Goal: Task Accomplishment & Management: Manage account settings

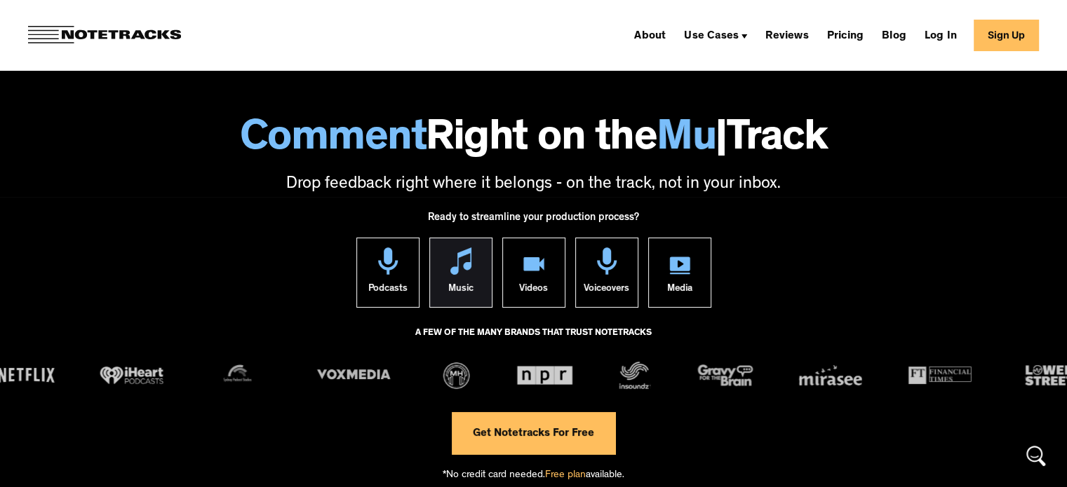
click at [452, 269] on img at bounding box center [460, 261] width 21 height 27
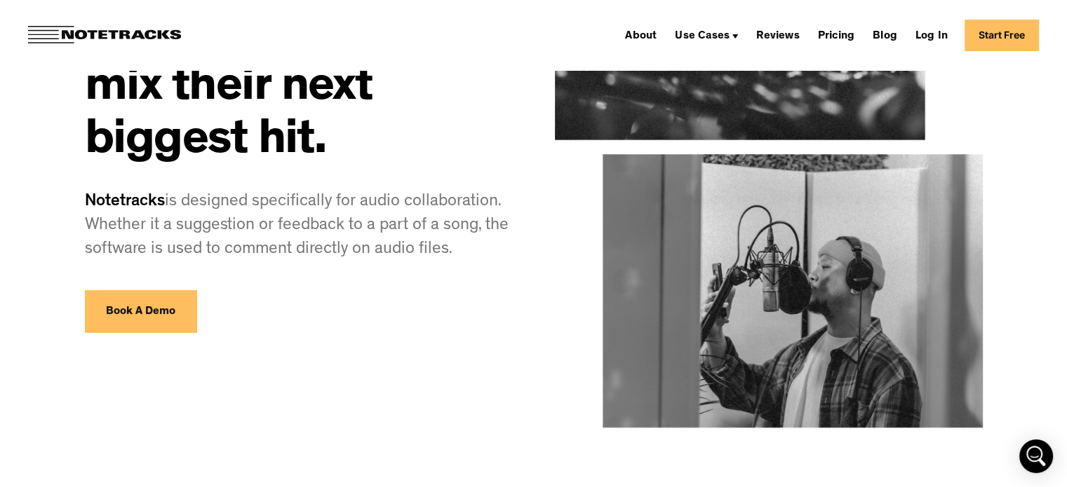
scroll to position [210, 0]
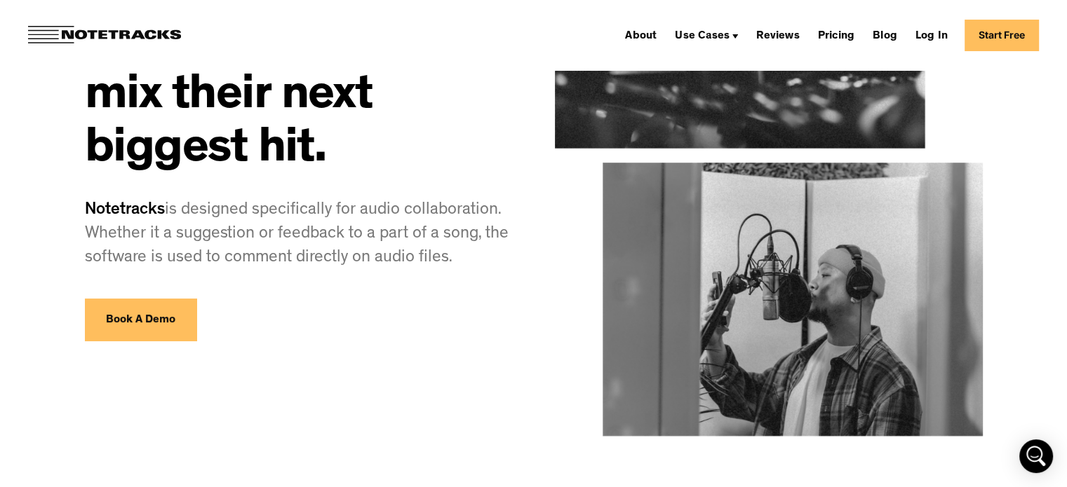
click at [1022, 30] on link "Start Free" at bounding box center [1001, 36] width 74 height 32
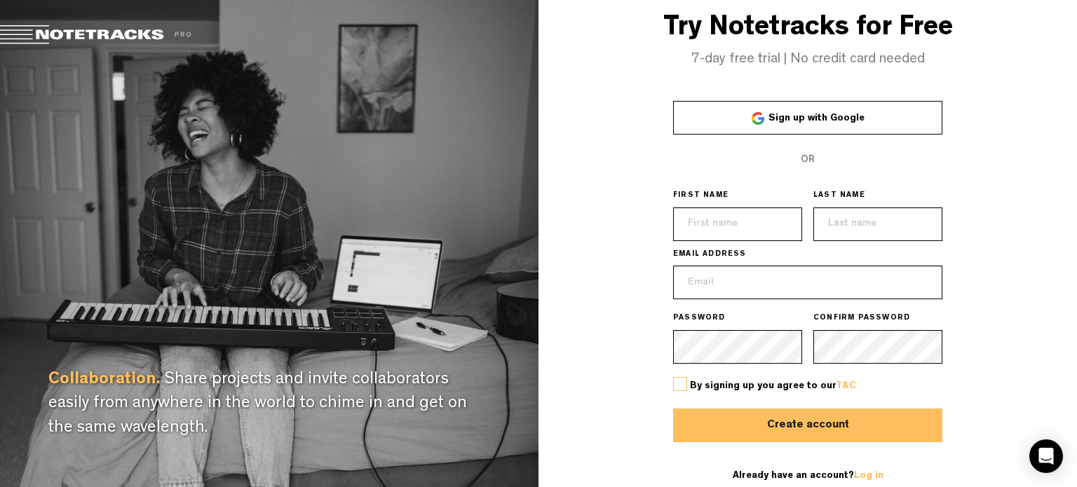
click at [824, 121] on span "Sign up with Google" at bounding box center [817, 119] width 96 height 10
click at [824, 430] on button "Create account" at bounding box center [807, 426] width 269 height 34
click at [707, 222] on input "text" at bounding box center [737, 225] width 129 height 34
type input "Corinne"
type input "BALLAND"
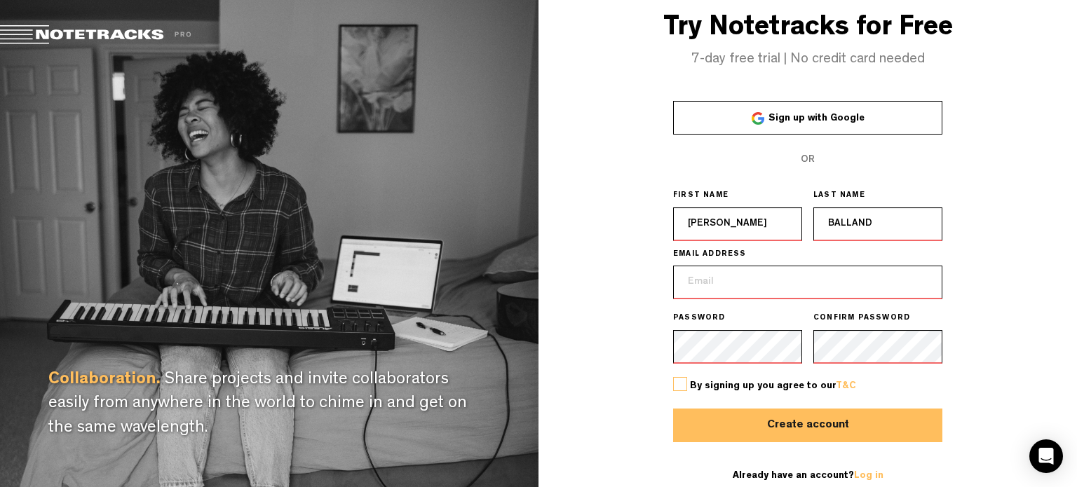
type input "corinneballand@orange.fr"
click at [687, 384] on label at bounding box center [680, 384] width 14 height 14
click at [0, 0] on input "checkbox" at bounding box center [0, 0] width 0 height 0
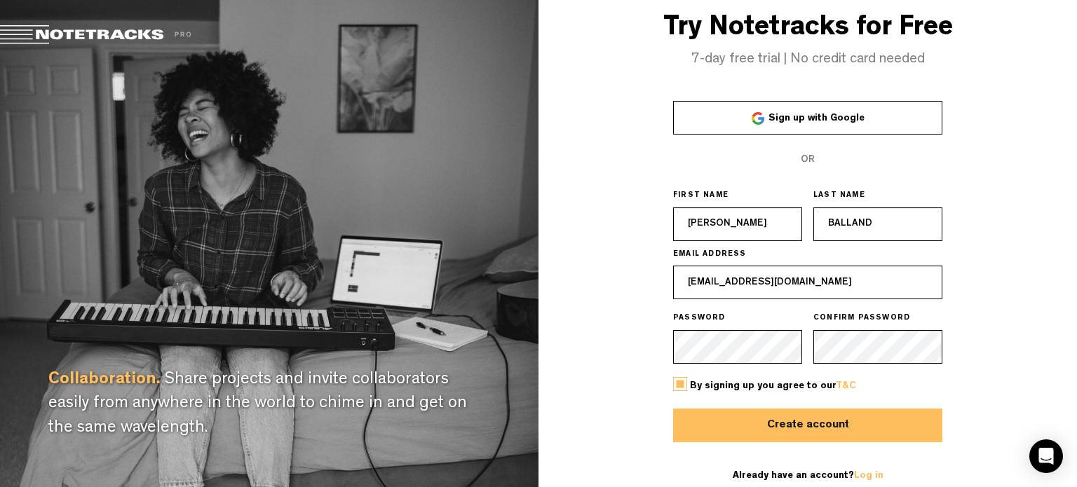
click at [787, 429] on button "Create account" at bounding box center [807, 426] width 269 height 34
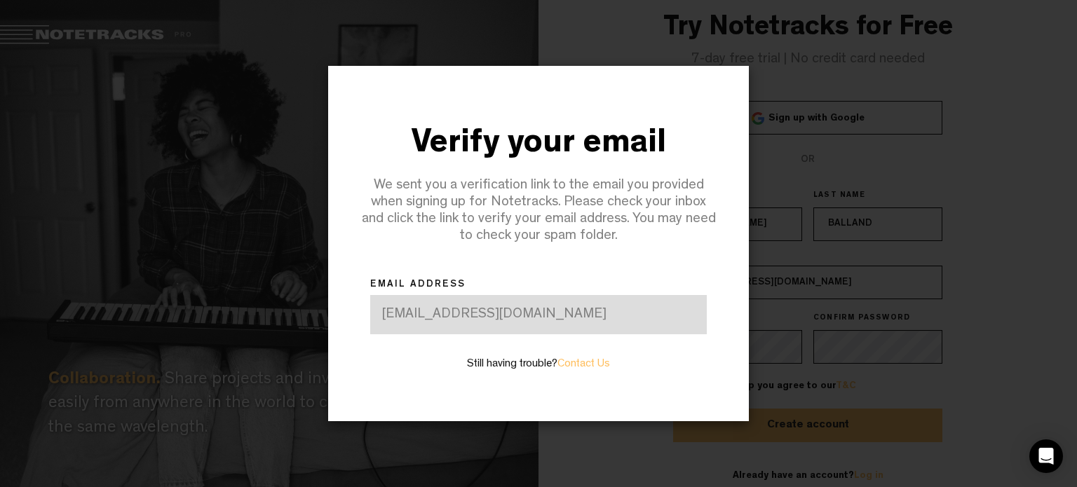
click at [564, 319] on div "[EMAIL_ADDRESS][DOMAIN_NAME]" at bounding box center [538, 314] width 337 height 39
click at [541, 313] on div "[EMAIL_ADDRESS][DOMAIN_NAME]" at bounding box center [538, 314] width 337 height 39
click at [1021, 313] on div at bounding box center [538, 243] width 1077 height 487
click at [548, 309] on div "[EMAIL_ADDRESS][DOMAIN_NAME]" at bounding box center [538, 314] width 337 height 39
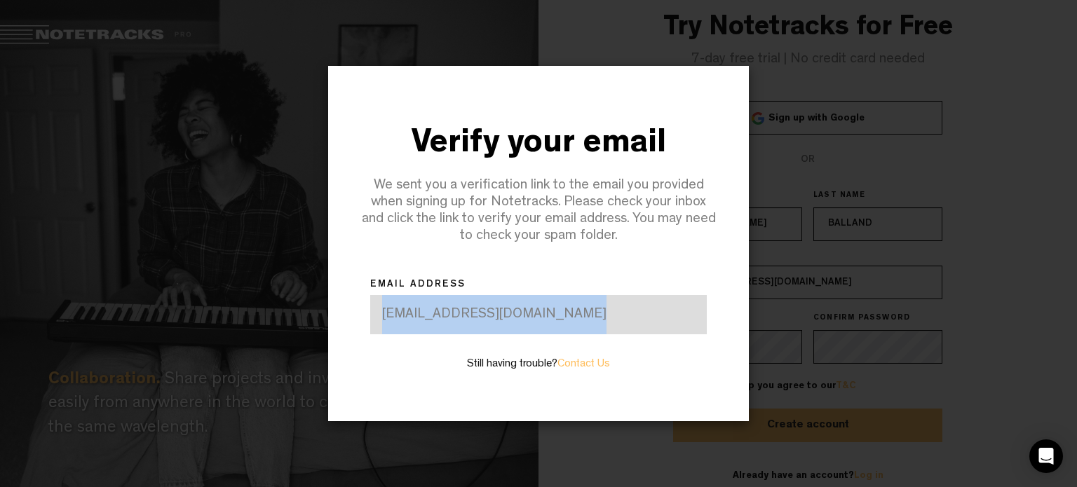
click at [548, 309] on div "[EMAIL_ADDRESS][DOMAIN_NAME]" at bounding box center [538, 314] width 337 height 39
click at [583, 366] on link "Contact Us" at bounding box center [583, 364] width 53 height 11
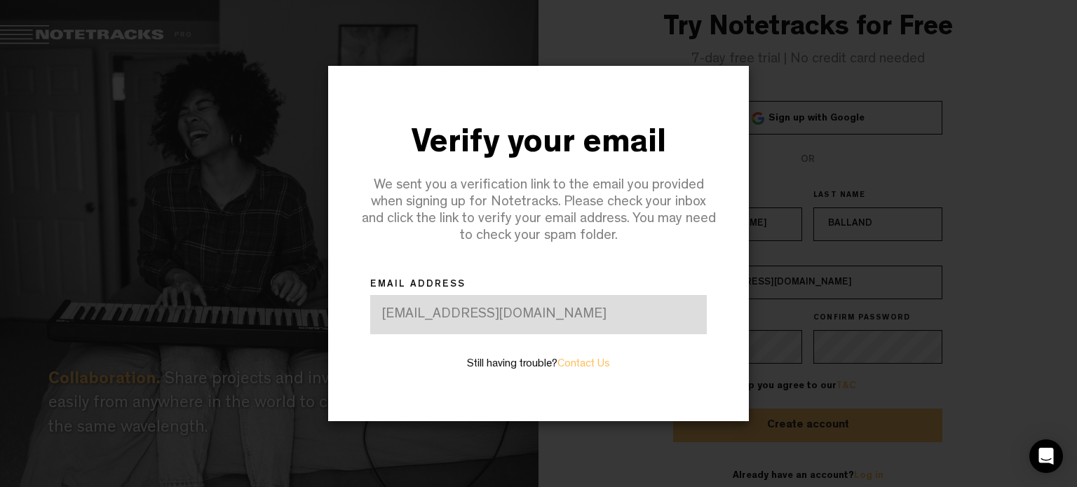
drag, startPoint x: 937, startPoint y: 142, endPoint x: 870, endPoint y: 127, distance: 68.2
click at [935, 142] on div at bounding box center [538, 243] width 1077 height 487
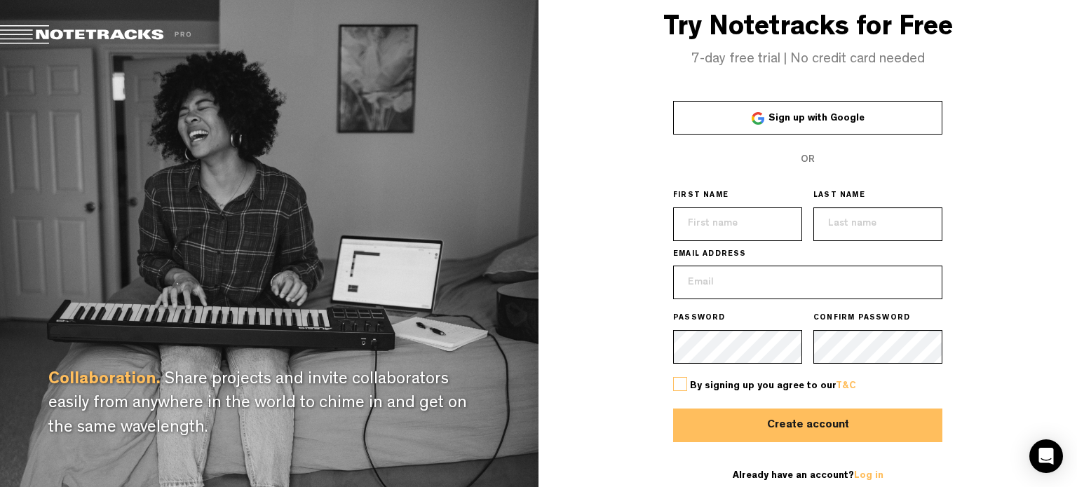
click at [780, 229] on input "text" at bounding box center [737, 225] width 129 height 34
type input "[PERSON_NAME]"
click at [871, 229] on input "text" at bounding box center [877, 225] width 129 height 34
type input "BALLAND"
click at [820, 294] on input "email" at bounding box center [807, 283] width 269 height 34
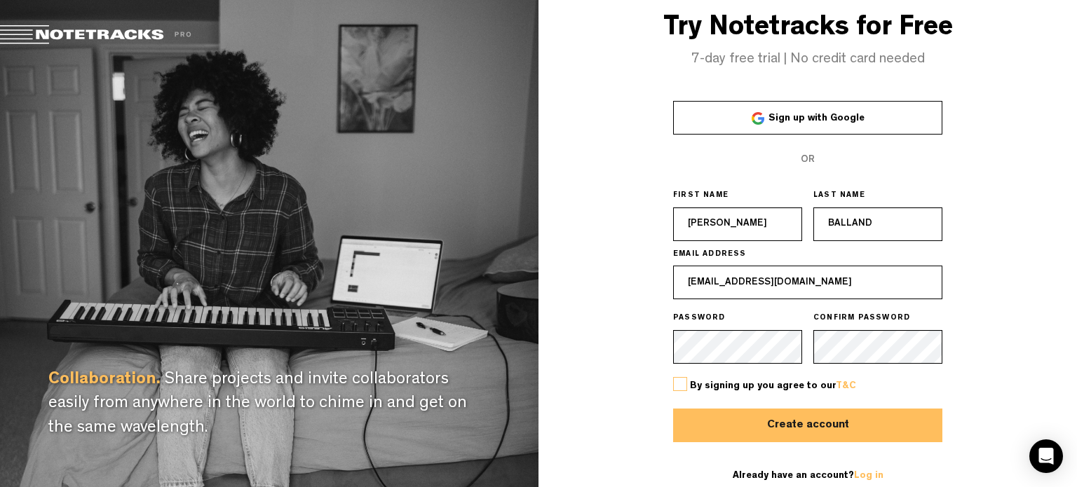
type input "orguesancerre@gmail.com"
click at [687, 381] on div "By signing up you agree to our T&C" at bounding box center [807, 386] width 269 height 45
click at [682, 384] on label at bounding box center [680, 384] width 14 height 14
click at [0, 0] on input "checkbox" at bounding box center [0, 0] width 0 height 0
click at [760, 417] on button "Create account" at bounding box center [807, 426] width 269 height 34
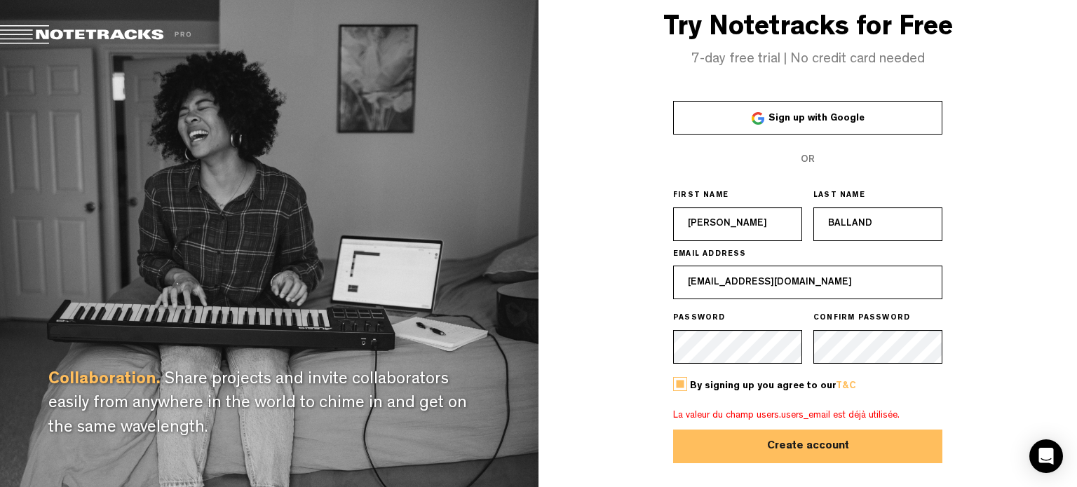
click at [834, 114] on span "Sign up with Google" at bounding box center [817, 119] width 96 height 10
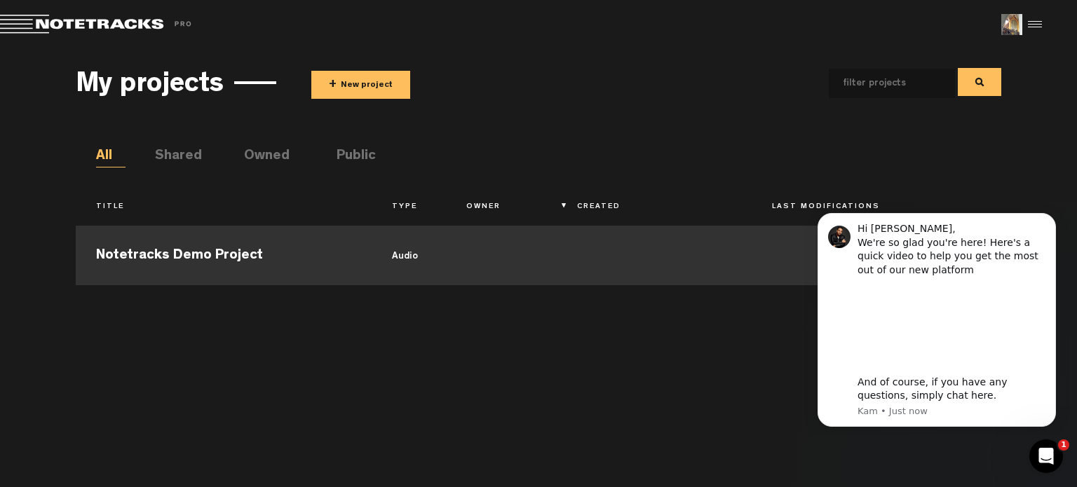
click at [210, 266] on td "Notetracks Demo Project" at bounding box center [224, 253] width 297 height 63
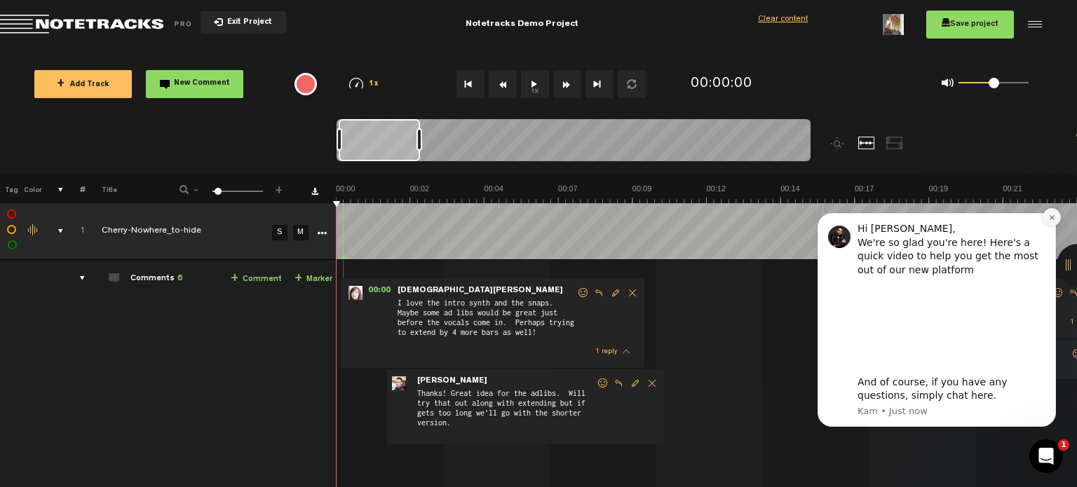
click at [1051, 219] on icon "Dismiss notification" at bounding box center [1052, 218] width 8 height 8
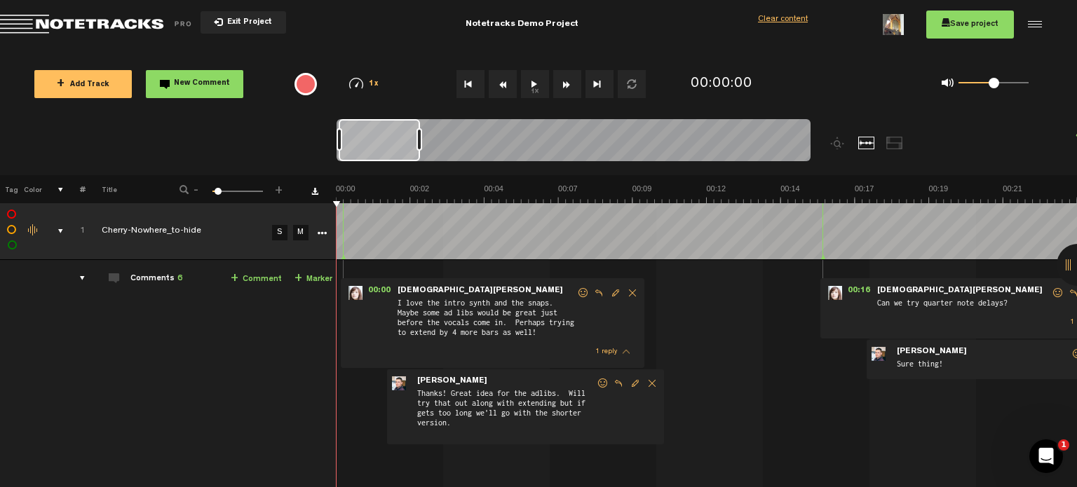
click at [539, 86] on button "1x" at bounding box center [535, 84] width 28 height 28
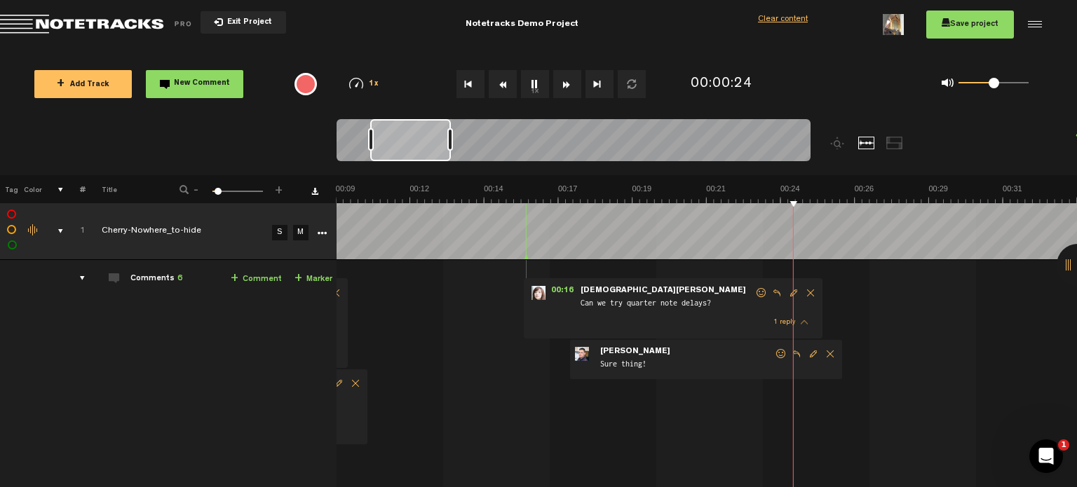
click at [534, 84] on button "1x" at bounding box center [535, 84] width 28 height 28
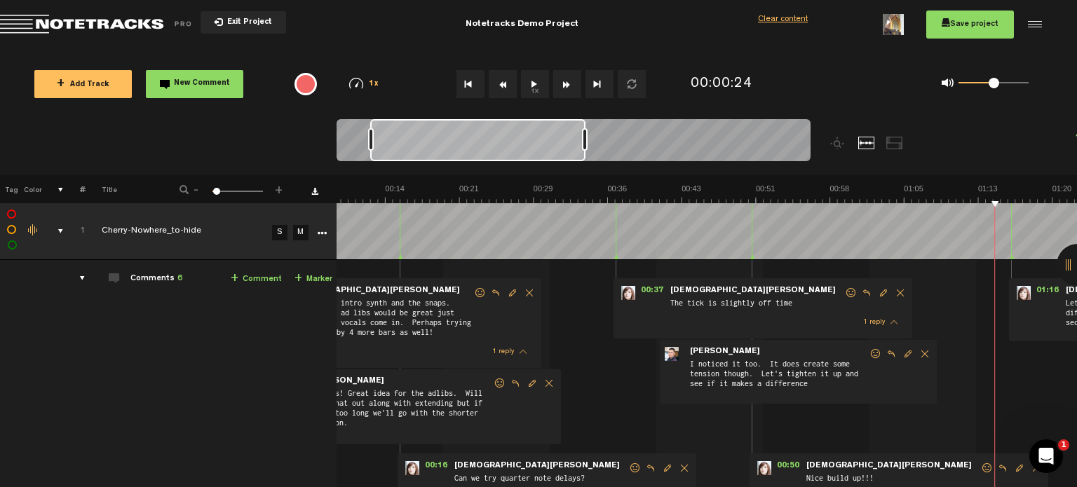
scroll to position [0, 98]
drag, startPoint x: 448, startPoint y: 138, endPoint x: 583, endPoint y: 140, distance: 135.4
click at [583, 140] on div at bounding box center [585, 139] width 6 height 22
click at [532, 84] on button "1x" at bounding box center [535, 84] width 28 height 28
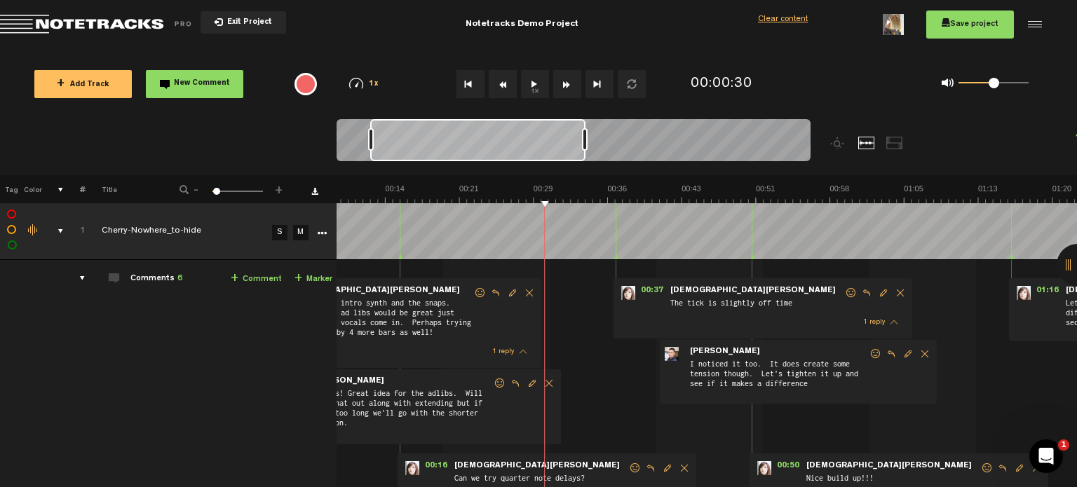
click at [1031, 28] on div at bounding box center [1032, 24] width 21 height 21
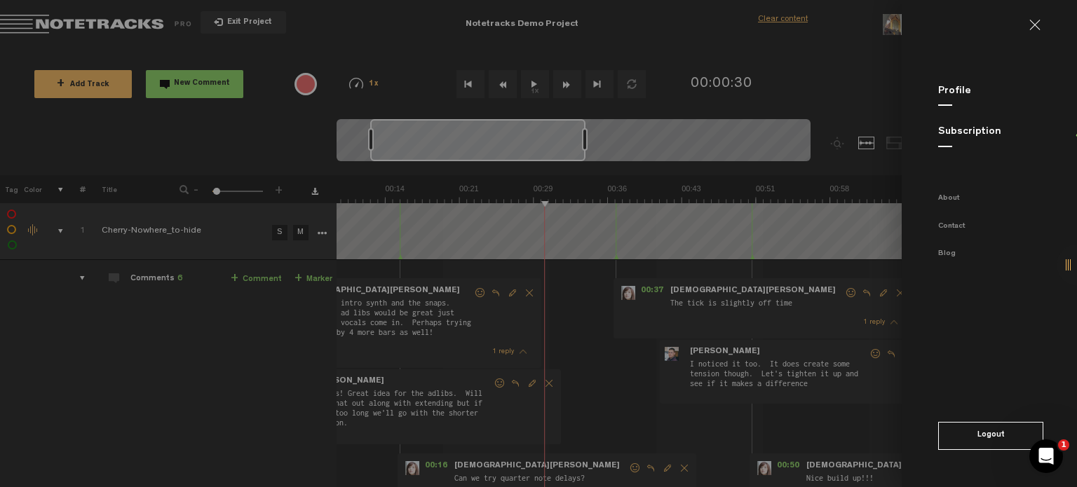
click at [956, 88] on link "Profile" at bounding box center [954, 91] width 33 height 11
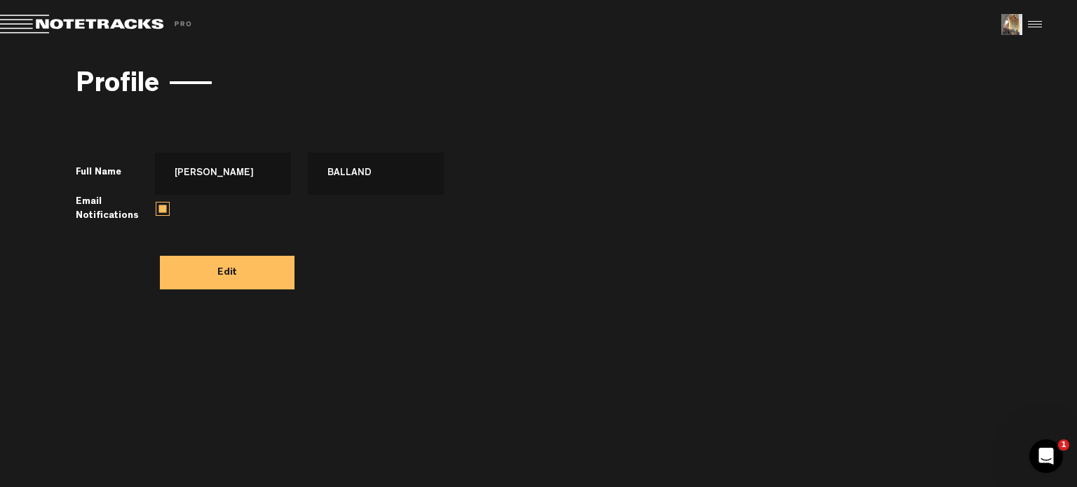
click at [247, 269] on button "Edit" at bounding box center [227, 273] width 135 height 34
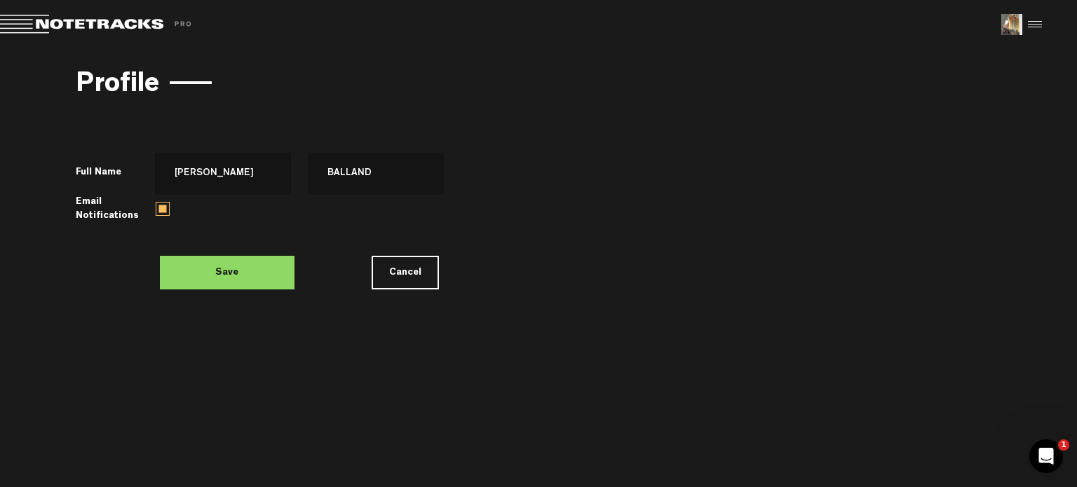
click at [247, 269] on button "Save" at bounding box center [227, 273] width 135 height 34
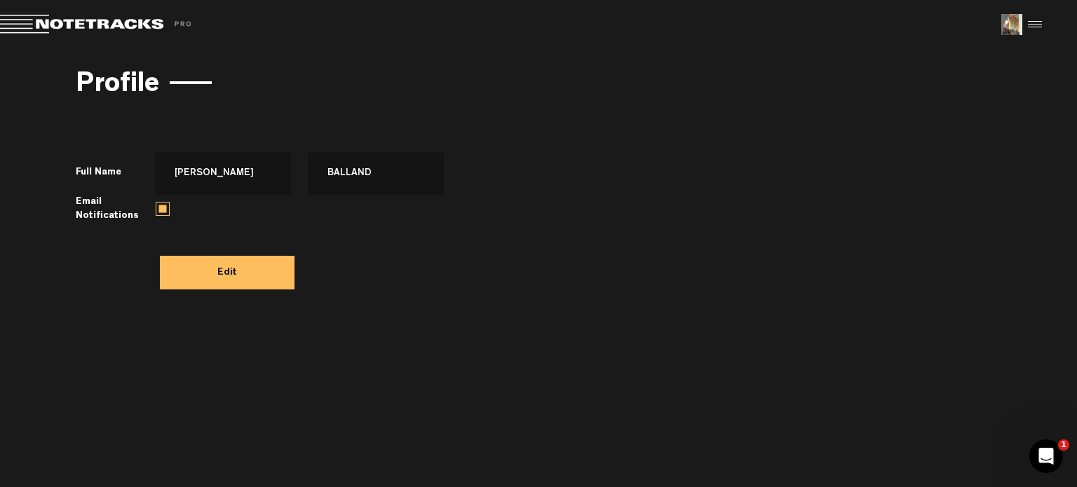
click at [1042, 22] on div at bounding box center [1032, 24] width 21 height 21
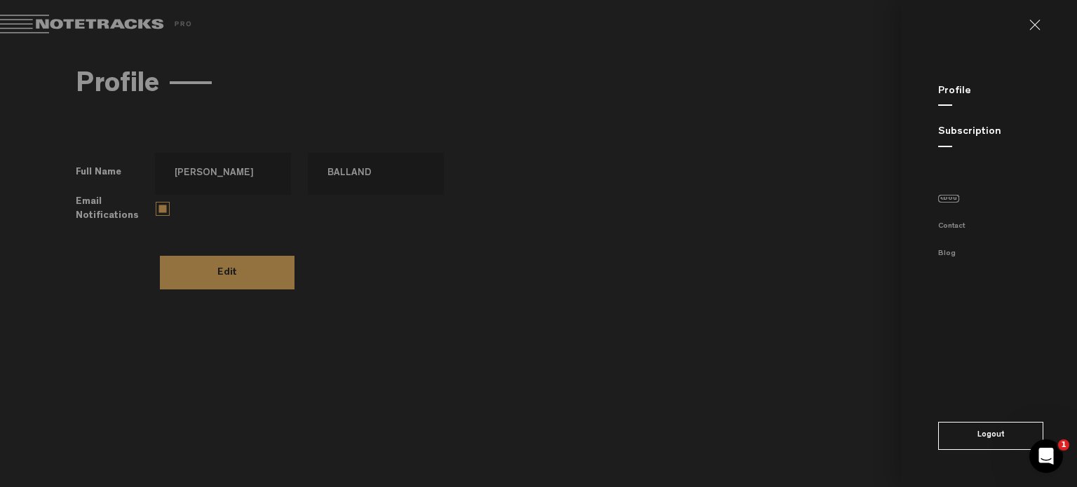
click at [946, 200] on link "About" at bounding box center [948, 199] width 21 height 8
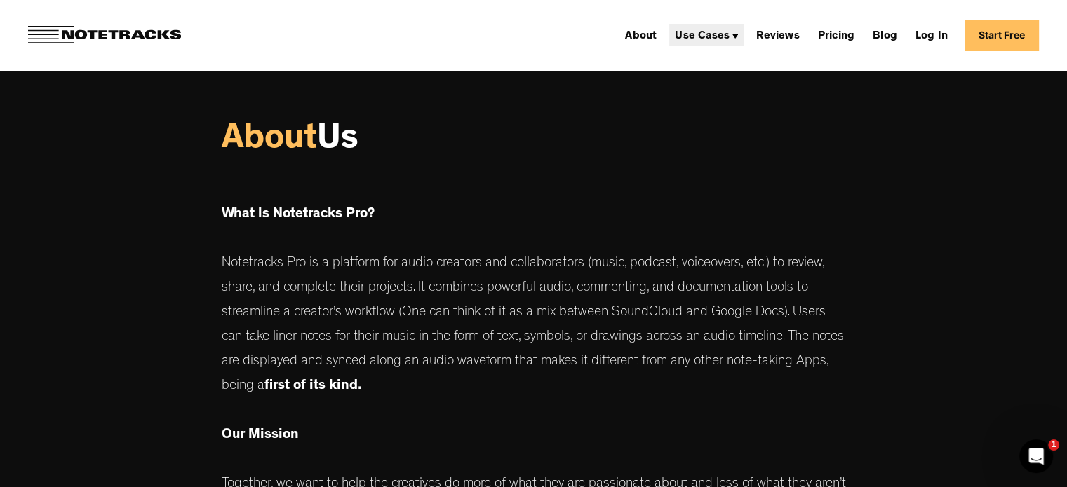
click at [721, 34] on div "Use Cases" at bounding box center [702, 36] width 55 height 11
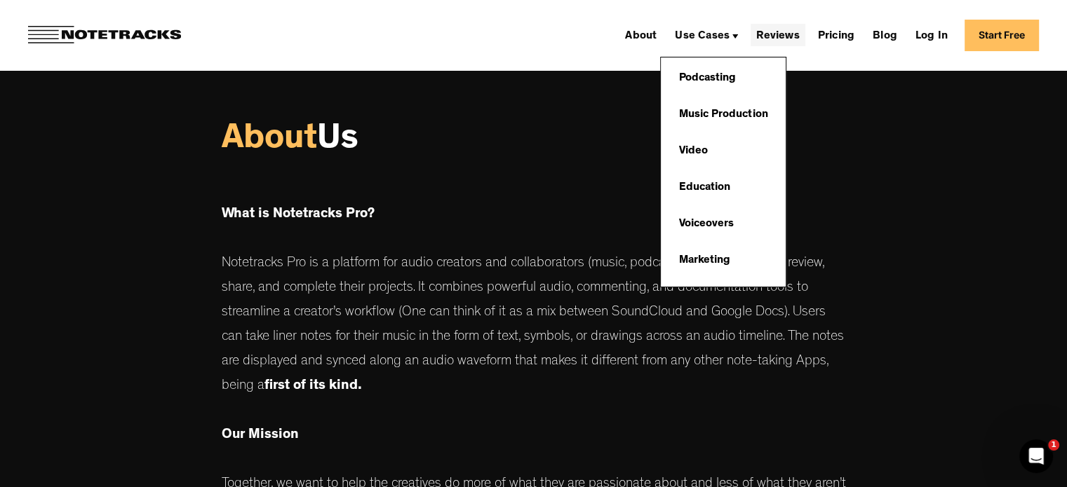
click at [790, 35] on link "Reviews" at bounding box center [777, 35] width 54 height 22
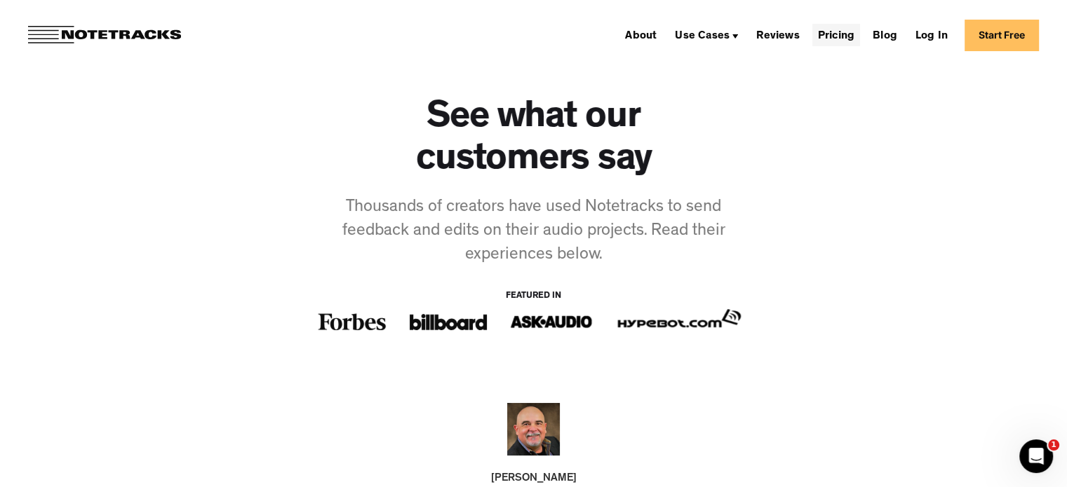
click at [839, 36] on link "Pricing" at bounding box center [836, 35] width 48 height 22
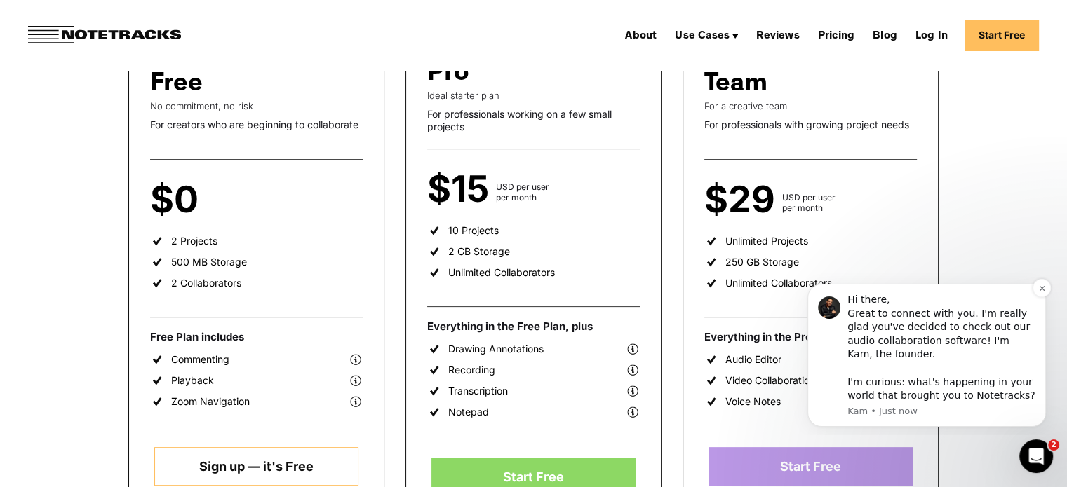
scroll to position [280, 0]
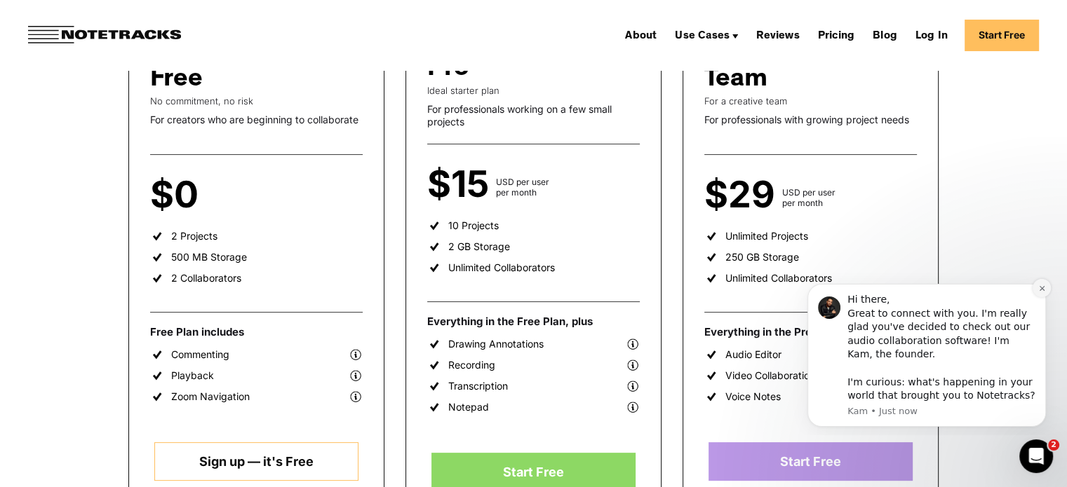
click at [1043, 287] on icon "Dismiss notification" at bounding box center [1042, 289] width 8 height 8
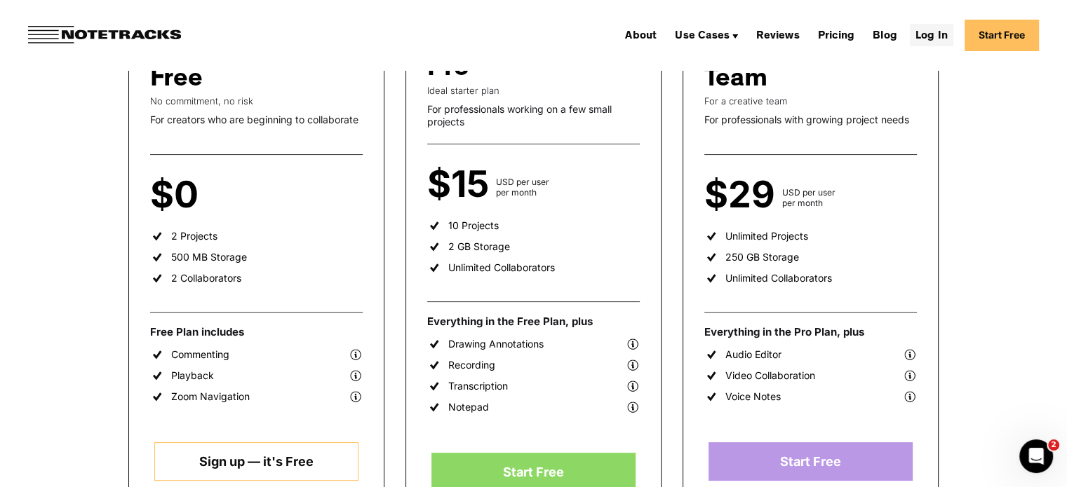
click at [949, 36] on link "Log In" at bounding box center [931, 35] width 43 height 22
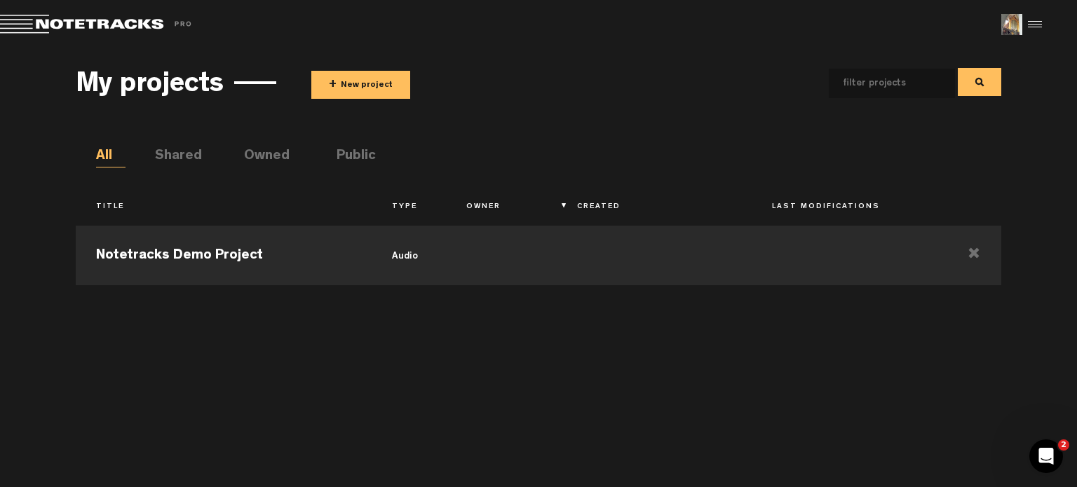
click at [800, 205] on th "Last Modifications" at bounding box center [849, 208] width 194 height 24
click at [597, 208] on th "Created" at bounding box center [654, 208] width 194 height 24
click at [177, 154] on li "Shared" at bounding box center [169, 157] width 29 height 21
click at [358, 82] on button "+ New project" at bounding box center [360, 85] width 99 height 28
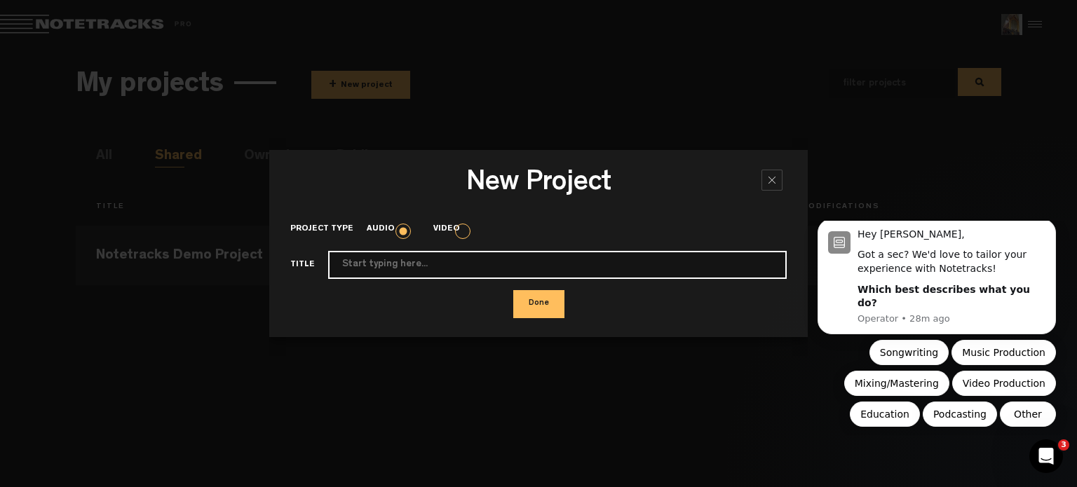
click at [485, 271] on input "Project type" at bounding box center [557, 265] width 459 height 28
type input "Boléro de Ravel"
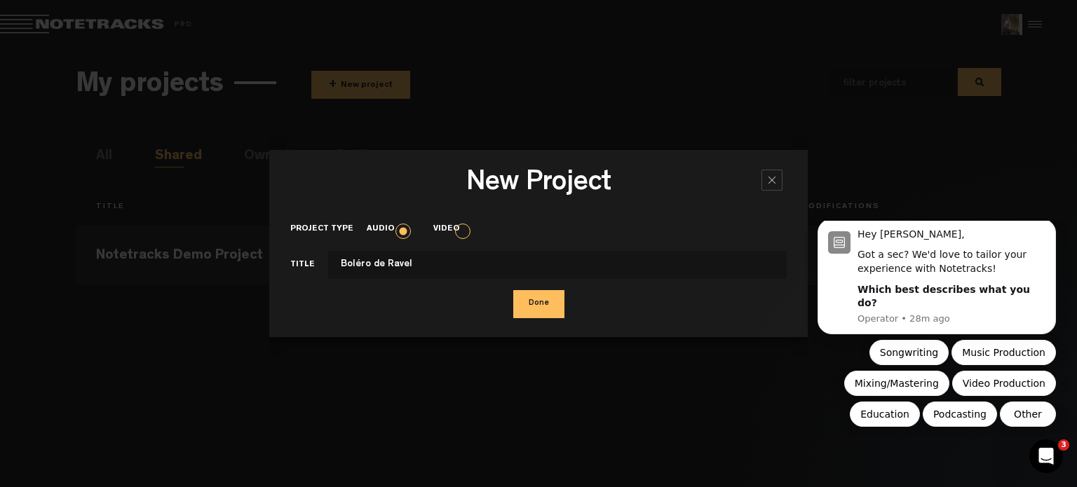
click at [543, 297] on button "Done" at bounding box center [538, 304] width 51 height 28
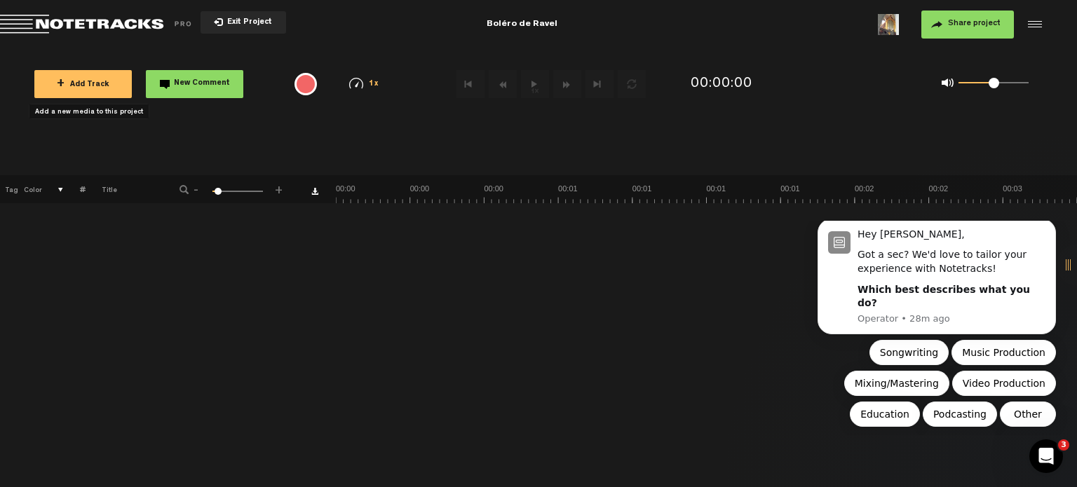
click at [92, 87] on span "+ Add Track" at bounding box center [83, 85] width 53 height 8
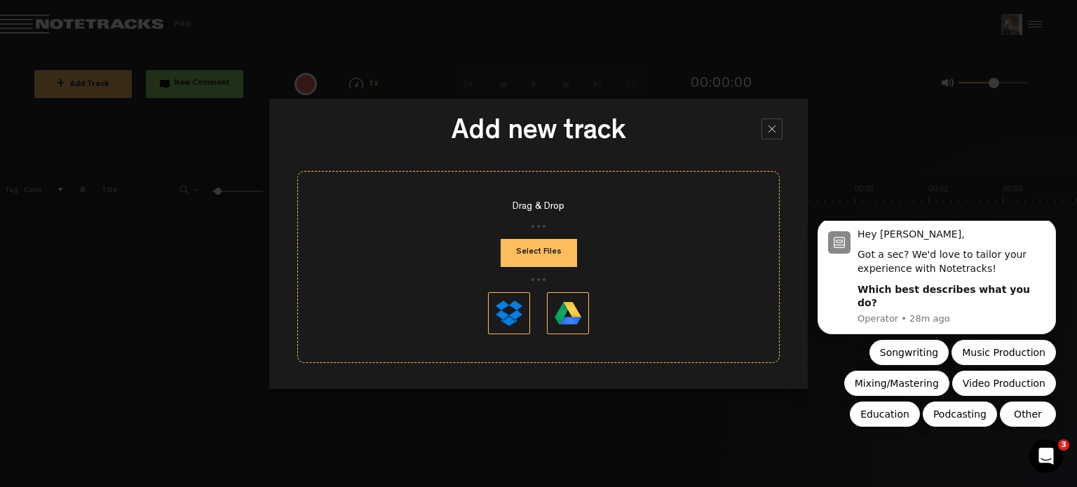
click at [536, 246] on button "Select Files" at bounding box center [539, 253] width 76 height 28
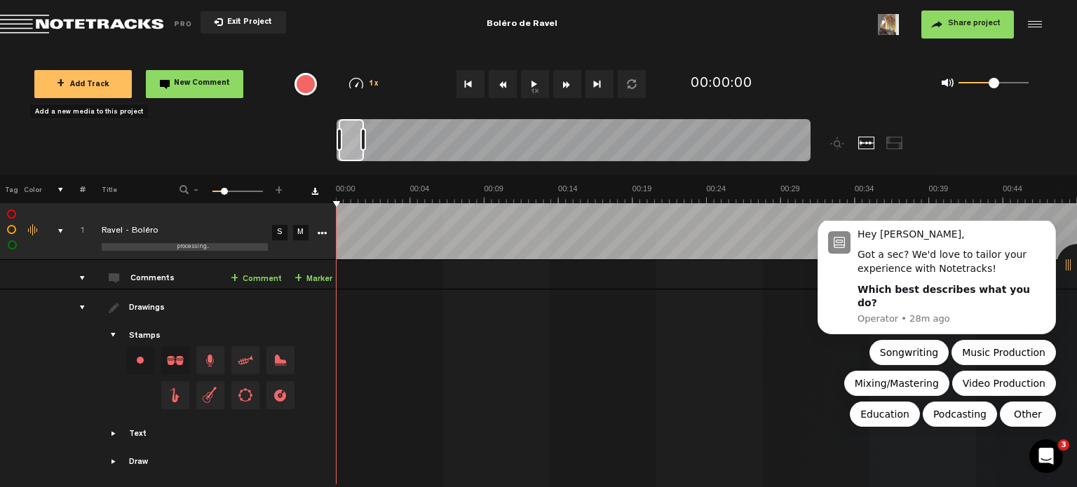
click at [981, 27] on span "Share project" at bounding box center [974, 24] width 53 height 8
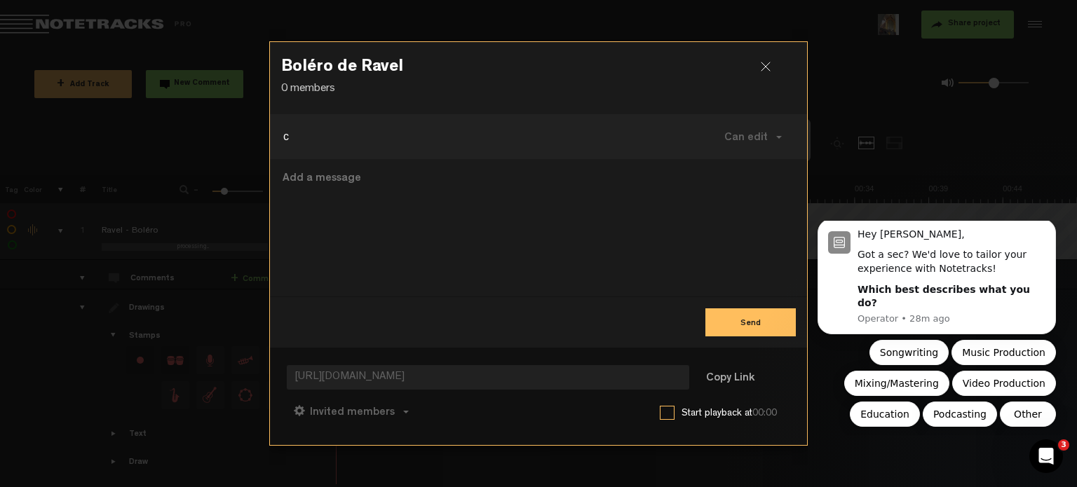
type input "[EMAIL_ADDRESS][DOMAIN_NAME]"
click at [765, 327] on button "Send" at bounding box center [750, 323] width 90 height 28
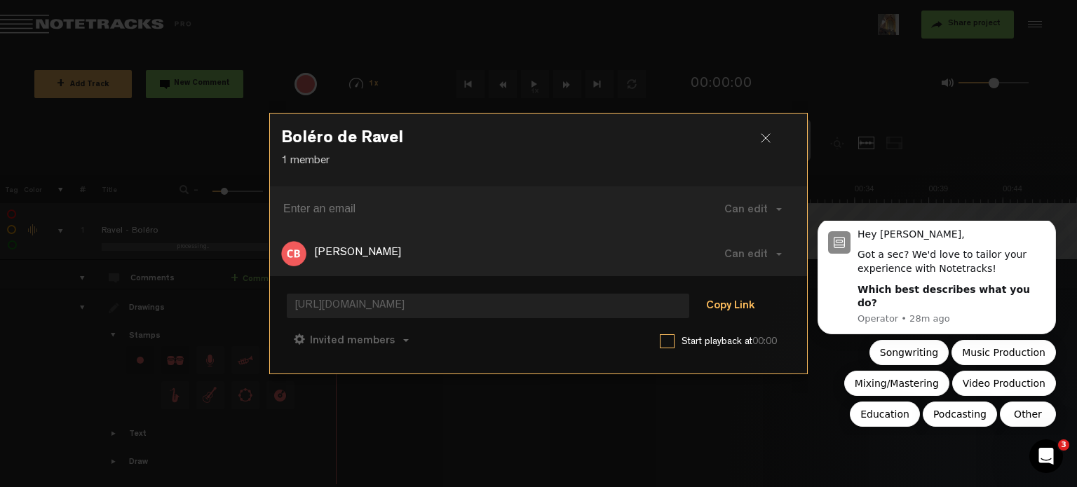
click at [732, 311] on button "Copy Link" at bounding box center [730, 307] width 76 height 28
click at [665, 344] on label at bounding box center [667, 341] width 15 height 14
click at [0, 0] on input "checkbox" at bounding box center [0, 0] width 0 height 0
click at [665, 344] on label at bounding box center [667, 341] width 15 height 14
click at [0, 0] on input "checkbox" at bounding box center [0, 0] width 0 height 0
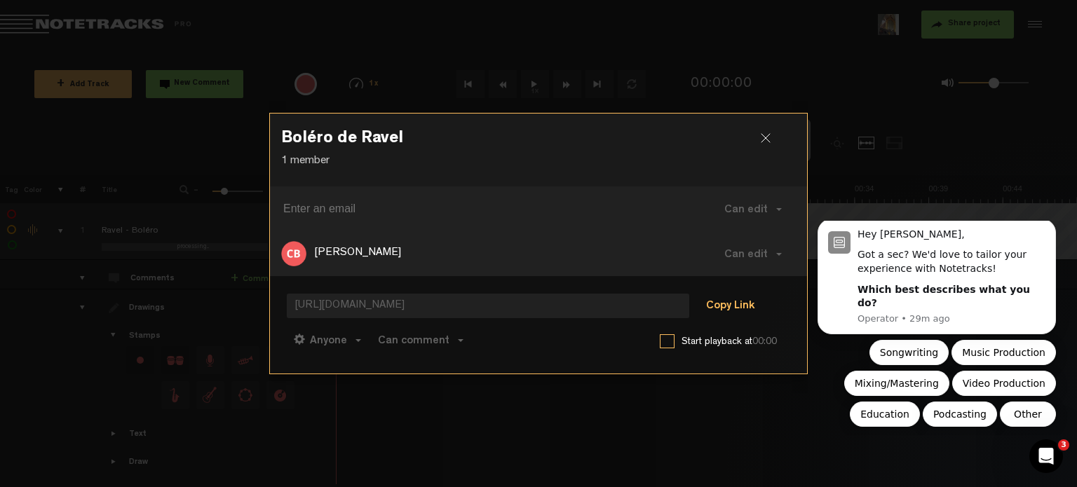
click at [728, 309] on button "Copy Link" at bounding box center [730, 307] width 76 height 28
click at [762, 140] on div at bounding box center [771, 143] width 21 height 21
